Goal: Information Seeking & Learning: Check status

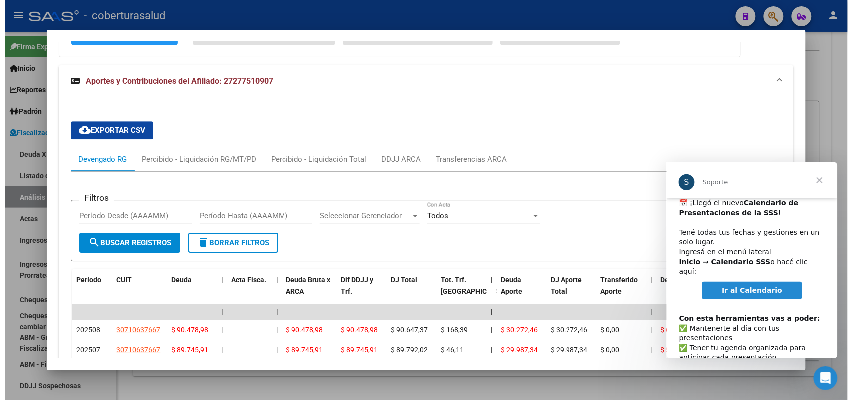
scroll to position [51, 0]
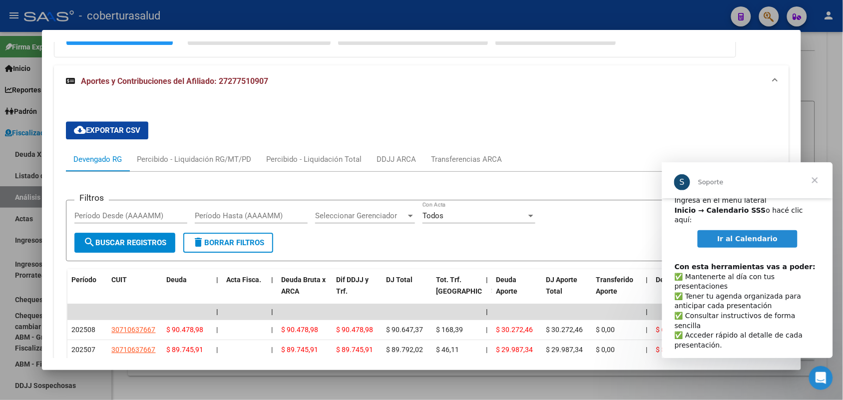
click at [816, 178] on span "Cerrar" at bounding box center [814, 180] width 36 height 36
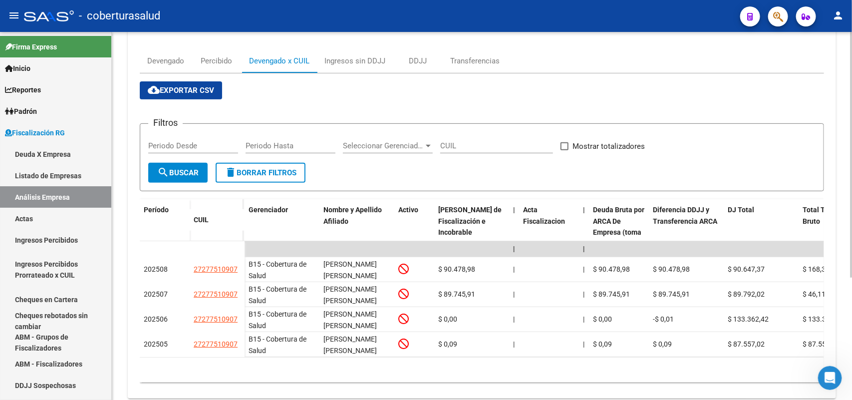
scroll to position [0, 0]
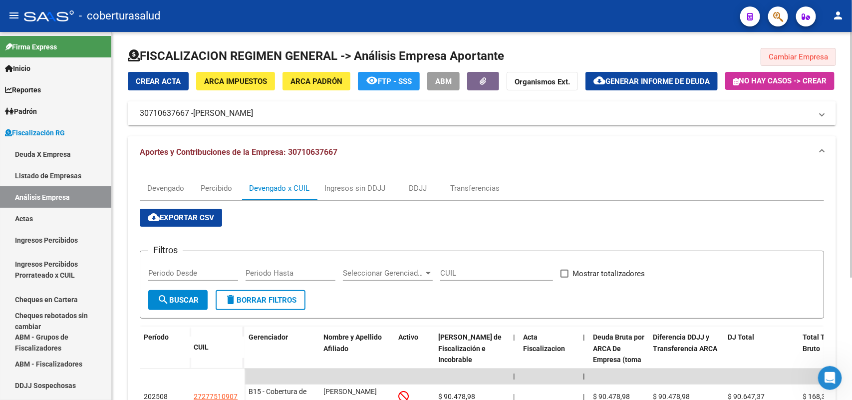
click at [802, 55] on span "Cambiar Empresa" at bounding box center [798, 56] width 59 height 9
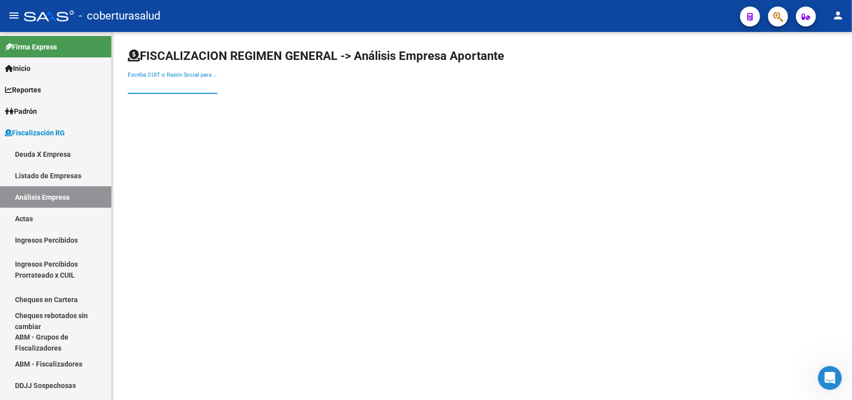
click at [148, 85] on input "Escriba CUIT o Razón Social para buscar" at bounding box center [173, 85] width 90 height 9
paste input "30717888185"
type input "30717888185"
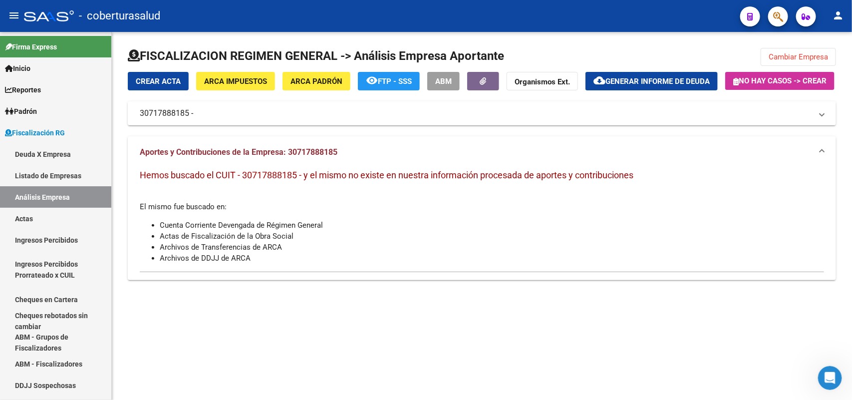
click at [785, 46] on div "FISCALIZACION REGIMEN GENERAL -> Análisis Empresa Aportante Cambiar Empresa Cre…" at bounding box center [482, 168] width 740 height 272
click at [780, 50] on button "Cambiar Empresa" at bounding box center [798, 57] width 75 height 18
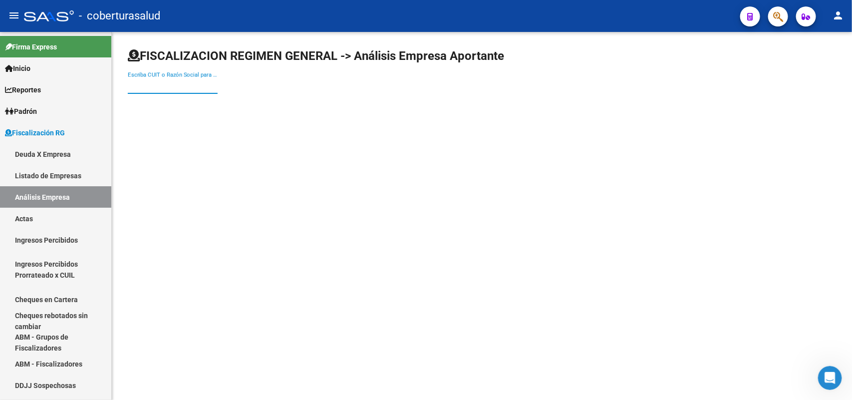
click at [170, 86] on input "Escriba CUIT o Razón Social para buscar" at bounding box center [173, 85] width 90 height 9
paste input "30710833857"
type input "30710833857"
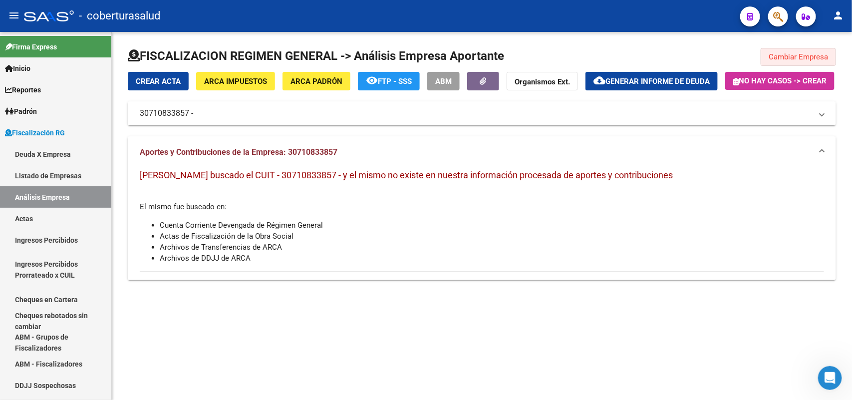
click at [815, 49] on button "Cambiar Empresa" at bounding box center [798, 57] width 75 height 18
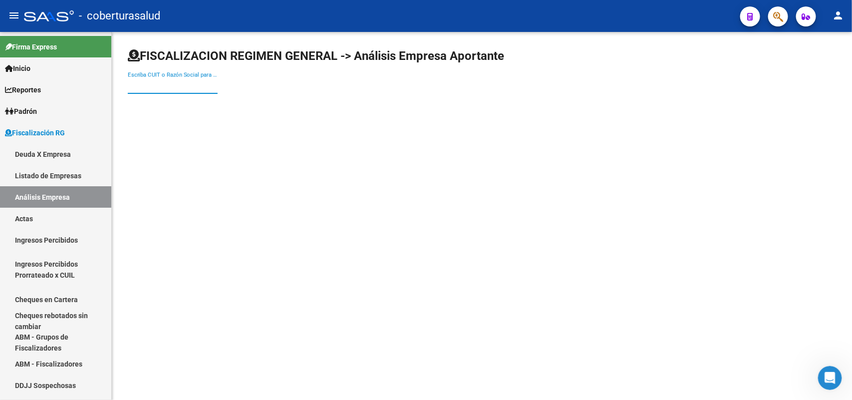
click at [165, 86] on input "Escriba CUIT o Razón Social para buscar" at bounding box center [173, 85] width 90 height 9
paste input "30710637667"
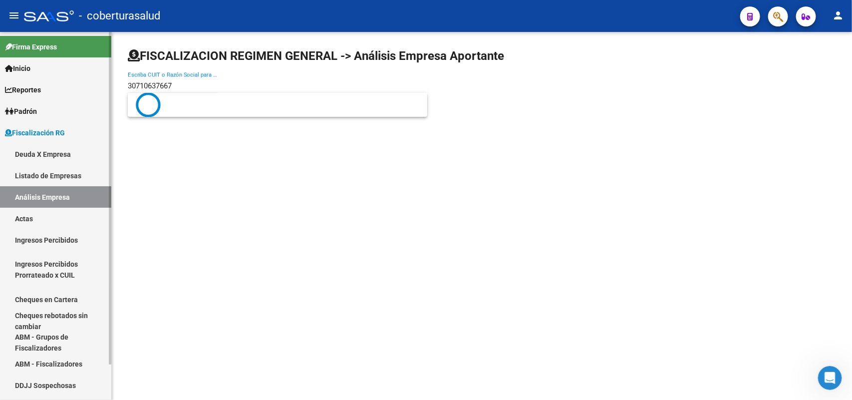
type input "30710637667"
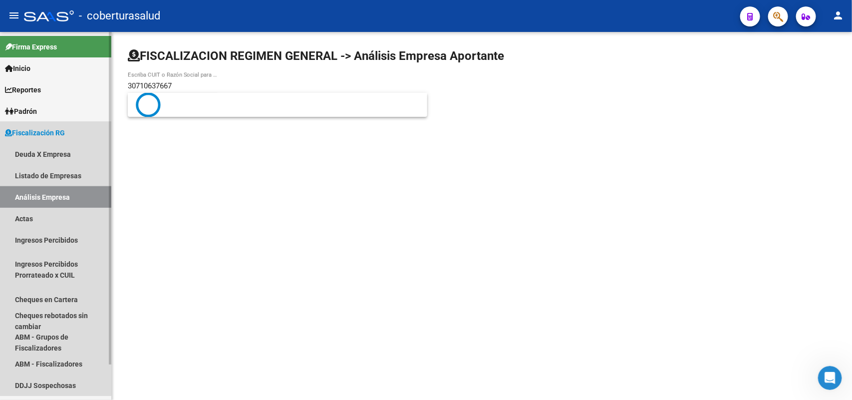
click at [46, 200] on link "Análisis Empresa" at bounding box center [55, 196] width 111 height 21
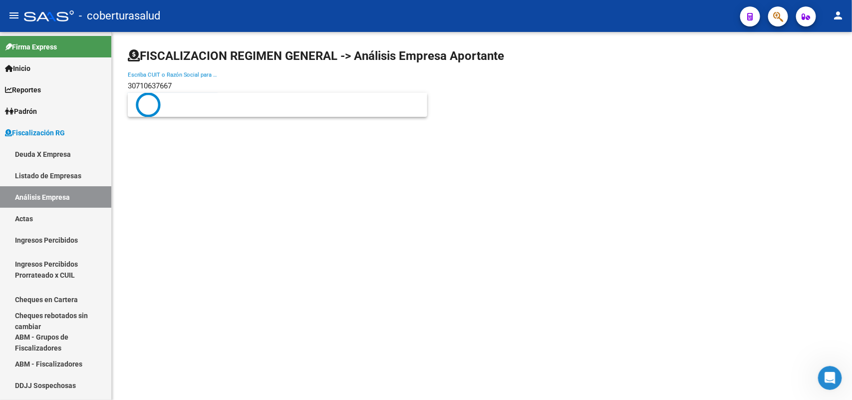
click at [176, 85] on input "30710637667" at bounding box center [173, 85] width 90 height 9
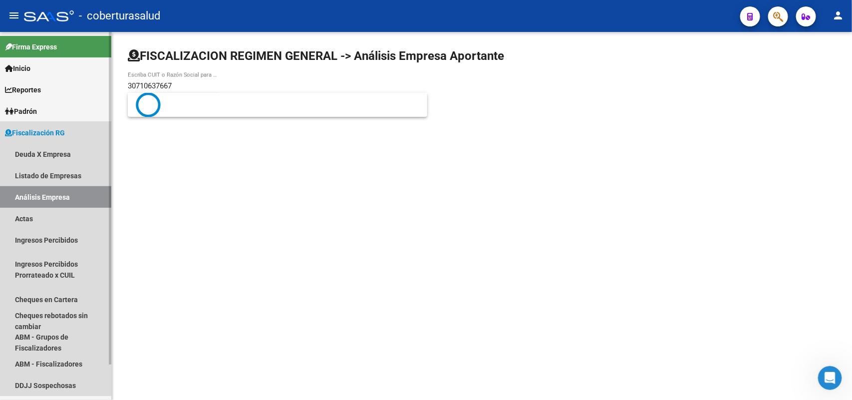
click at [46, 199] on link "Análisis Empresa" at bounding box center [55, 196] width 111 height 21
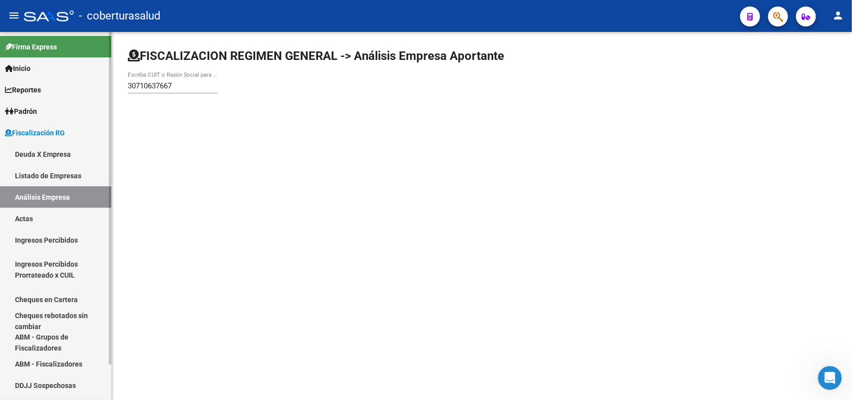
click at [40, 173] on link "Listado de Empresas" at bounding box center [55, 175] width 111 height 21
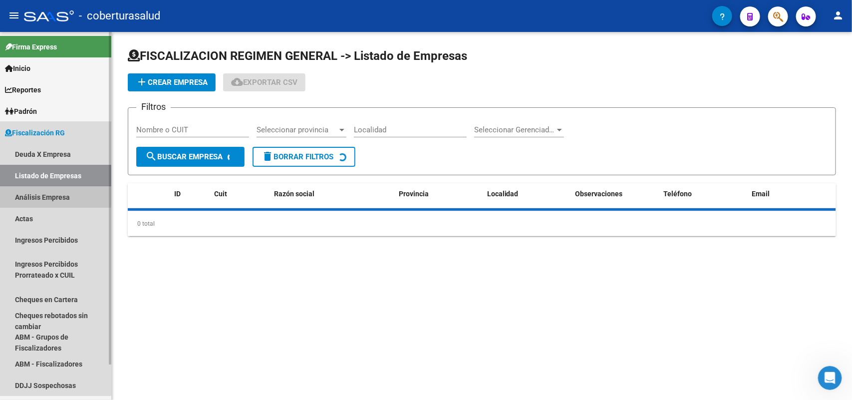
click at [27, 193] on link "Análisis Empresa" at bounding box center [55, 196] width 111 height 21
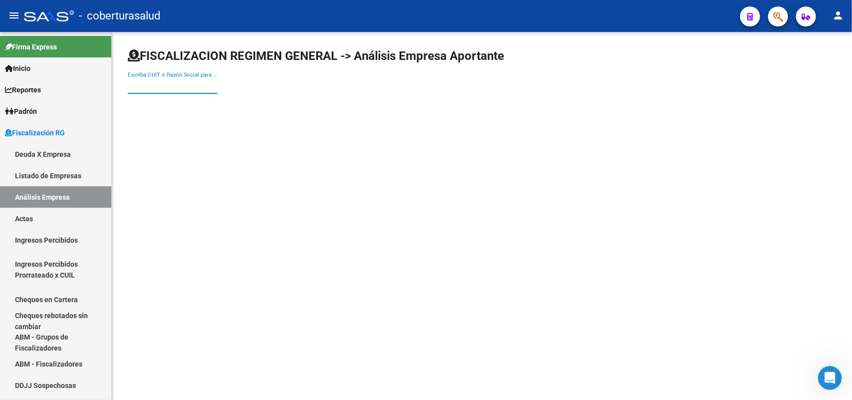
click at [177, 87] on input "Escriba CUIT o Razón Social para buscar" at bounding box center [173, 85] width 90 height 9
paste input "30710637667"
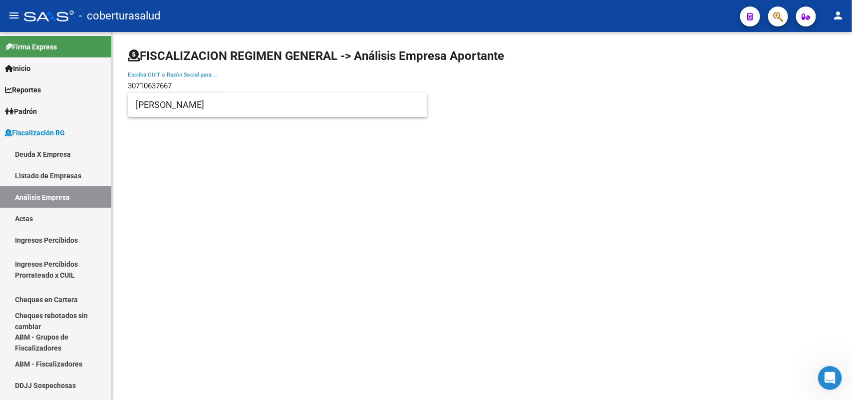
type input "30710637667"
drag, startPoint x: 160, startPoint y: 115, endPoint x: 156, endPoint y: 108, distance: 8.5
click at [156, 108] on span "[PERSON_NAME]" at bounding box center [278, 105] width 284 height 24
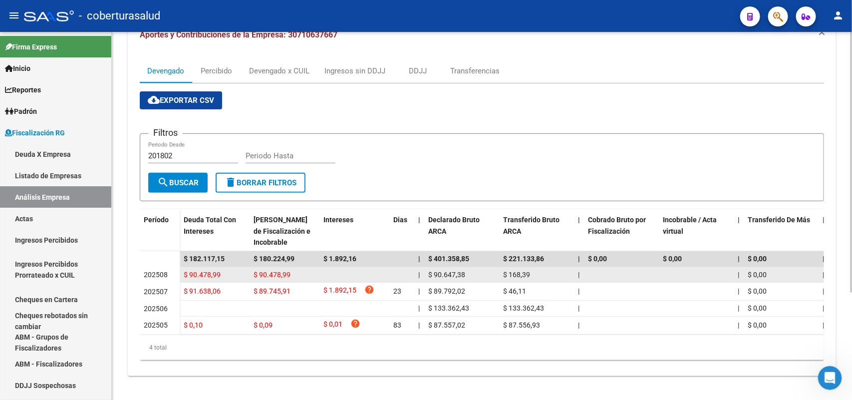
scroll to position [151, 0]
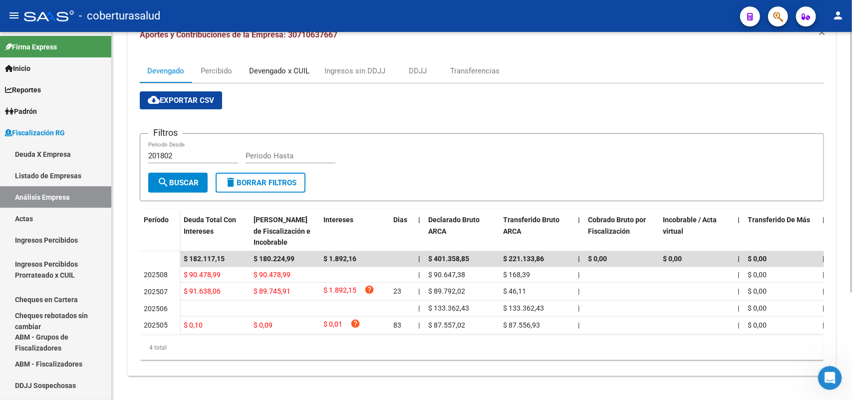
click at [280, 65] on div "Devengado x CUIL" at bounding box center [279, 70] width 60 height 11
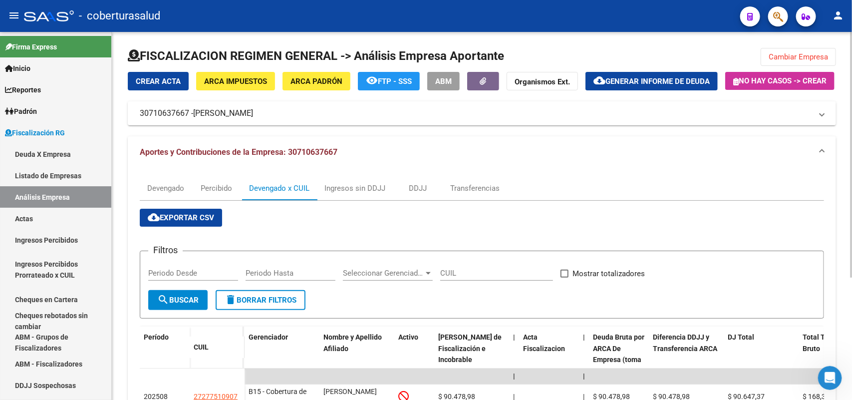
scroll to position [70, 0]
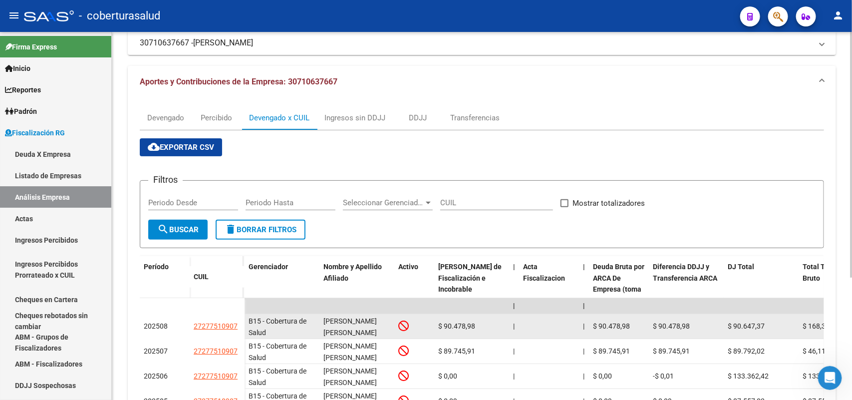
drag, startPoint x: 195, startPoint y: 353, endPoint x: 238, endPoint y: 351, distance: 43.5
click at [238, 332] on div "27277510907" at bounding box center [217, 326] width 47 height 11
copy span "27277510907"
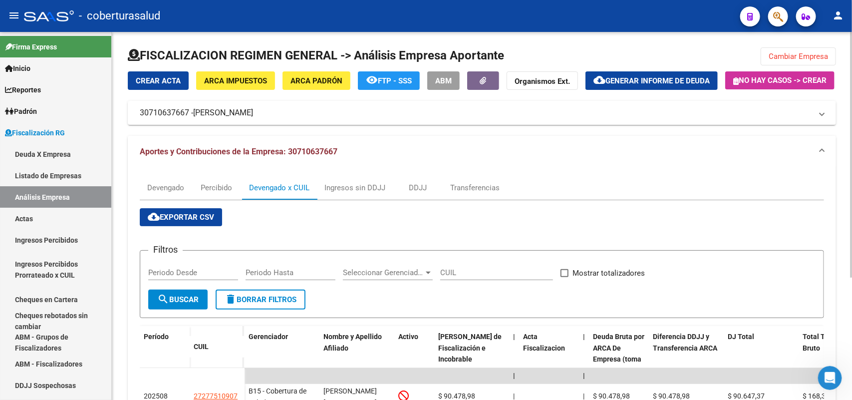
scroll to position [0, 0]
